Goal: Task Accomplishment & Management: Complete application form

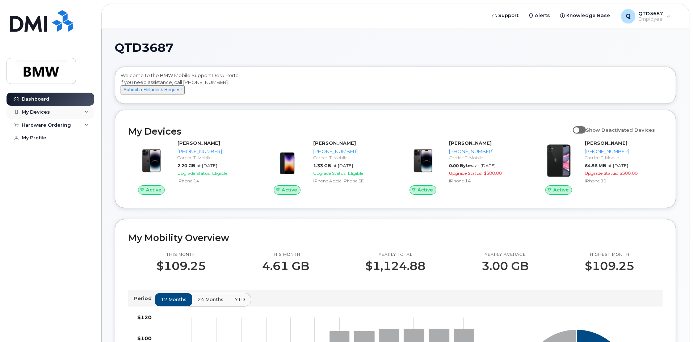
click at [86, 111] on icon at bounding box center [87, 112] width 4 height 4
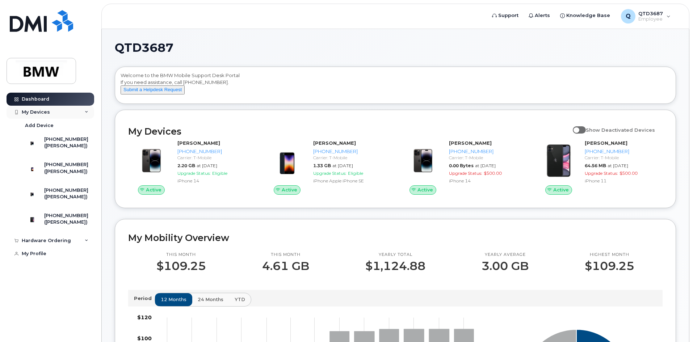
click at [86, 111] on icon at bounding box center [87, 112] width 4 height 4
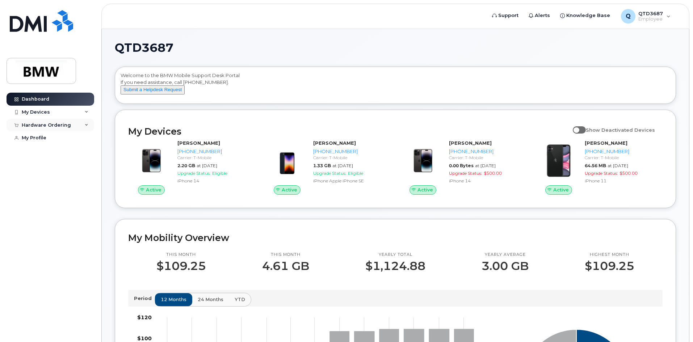
click at [84, 125] on div "Hardware Ordering" at bounding box center [51, 125] width 88 height 13
click at [71, 138] on link "My Profile" at bounding box center [51, 137] width 88 height 13
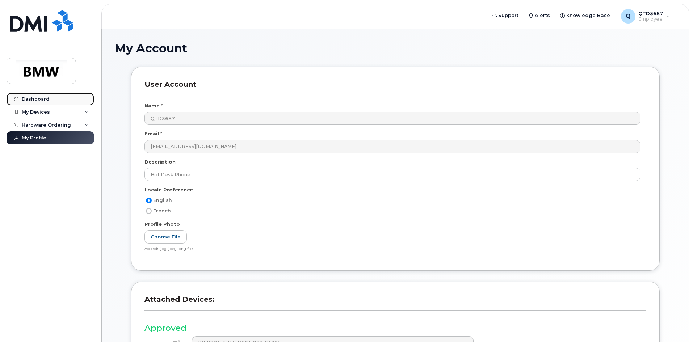
click at [32, 102] on link "Dashboard" at bounding box center [51, 99] width 88 height 13
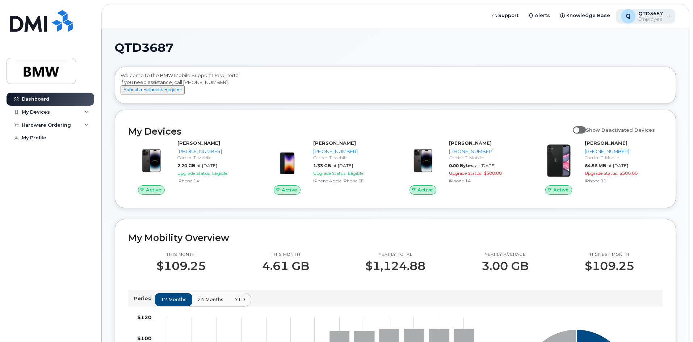
click at [668, 15] on div "Q QTD3687 Employee" at bounding box center [646, 16] width 60 height 14
click at [56, 64] on img at bounding box center [41, 70] width 56 height 21
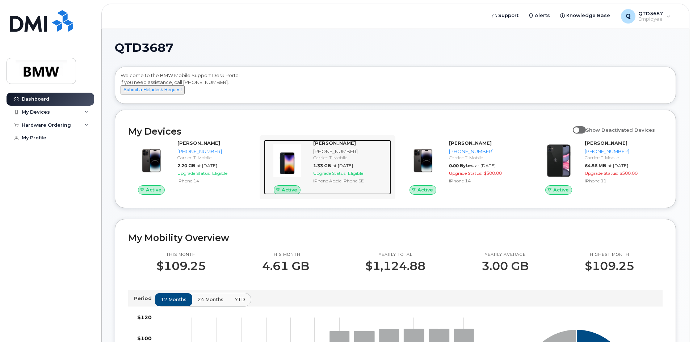
click at [323, 155] on div "[PHONE_NUMBER]" at bounding box center [350, 151] width 75 height 7
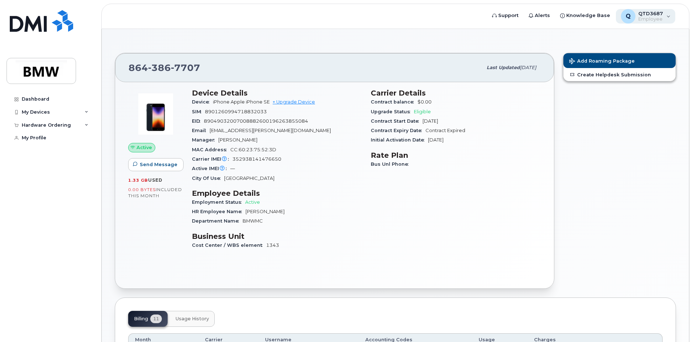
click at [666, 14] on div "Q QTD3687 Employee" at bounding box center [646, 16] width 60 height 14
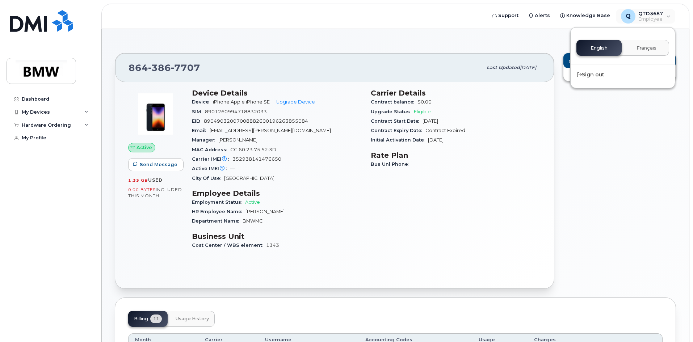
click at [646, 201] on div "Add Roaming Package Create Helpdesk Submission" at bounding box center [620, 171] width 122 height 245
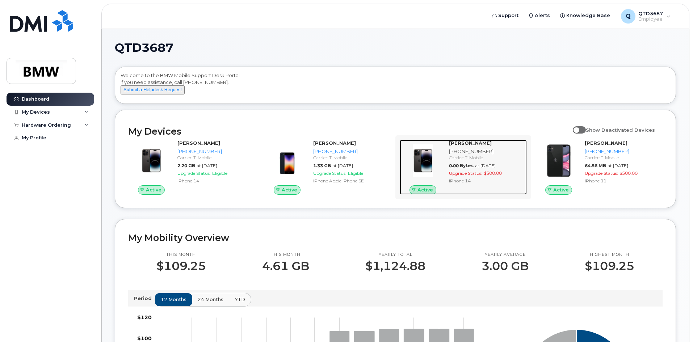
click at [489, 155] on div "[PHONE_NUMBER]" at bounding box center [486, 151] width 75 height 7
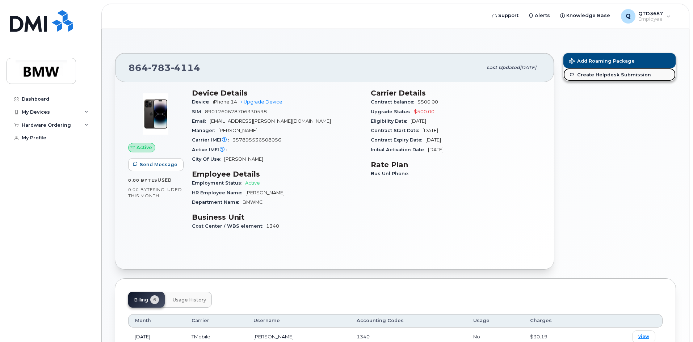
click at [588, 72] on link "Create Helpdesk Submission" at bounding box center [619, 74] width 112 height 13
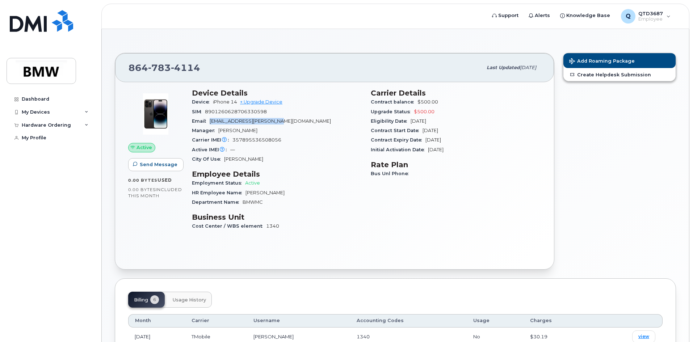
drag, startPoint x: 283, startPoint y: 119, endPoint x: 211, endPoint y: 121, distance: 72.4
click at [211, 121] on div "Email austin.m.miller@bmwmc.com" at bounding box center [277, 121] width 170 height 9
drag, startPoint x: 42, startPoint y: 62, endPoint x: 143, endPoint y: 67, distance: 100.4
click at [42, 62] on img at bounding box center [41, 70] width 56 height 21
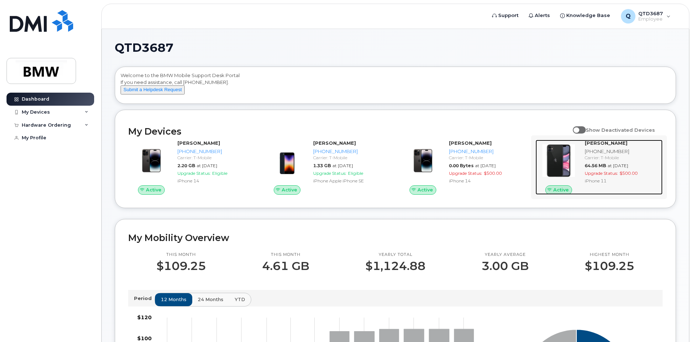
click at [598, 146] on strong "[PERSON_NAME]" at bounding box center [606, 143] width 43 height 6
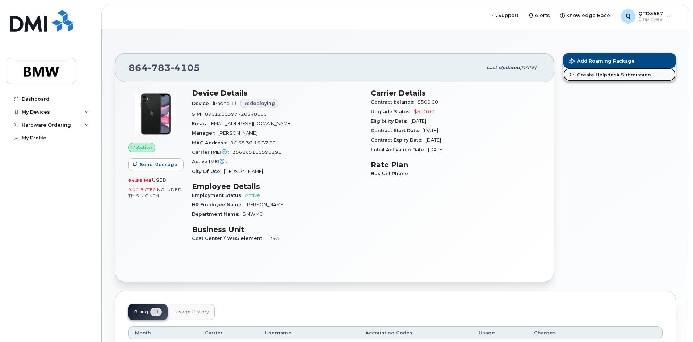
click at [619, 73] on link "Create Helpdesk Submission" at bounding box center [619, 74] width 112 height 13
click at [87, 123] on icon at bounding box center [87, 125] width 4 height 4
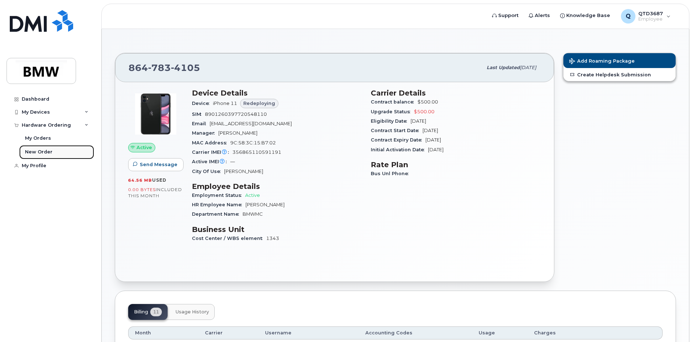
click at [58, 151] on link "New Order" at bounding box center [56, 152] width 75 height 14
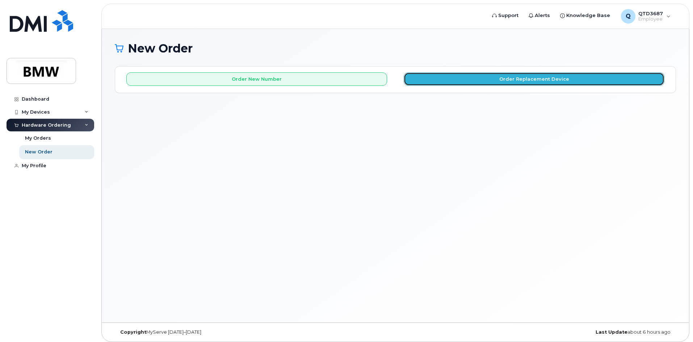
click at [481, 74] on button "Order Replacement Device" at bounding box center [534, 78] width 261 height 13
